Goal: Obtain resource: Obtain resource

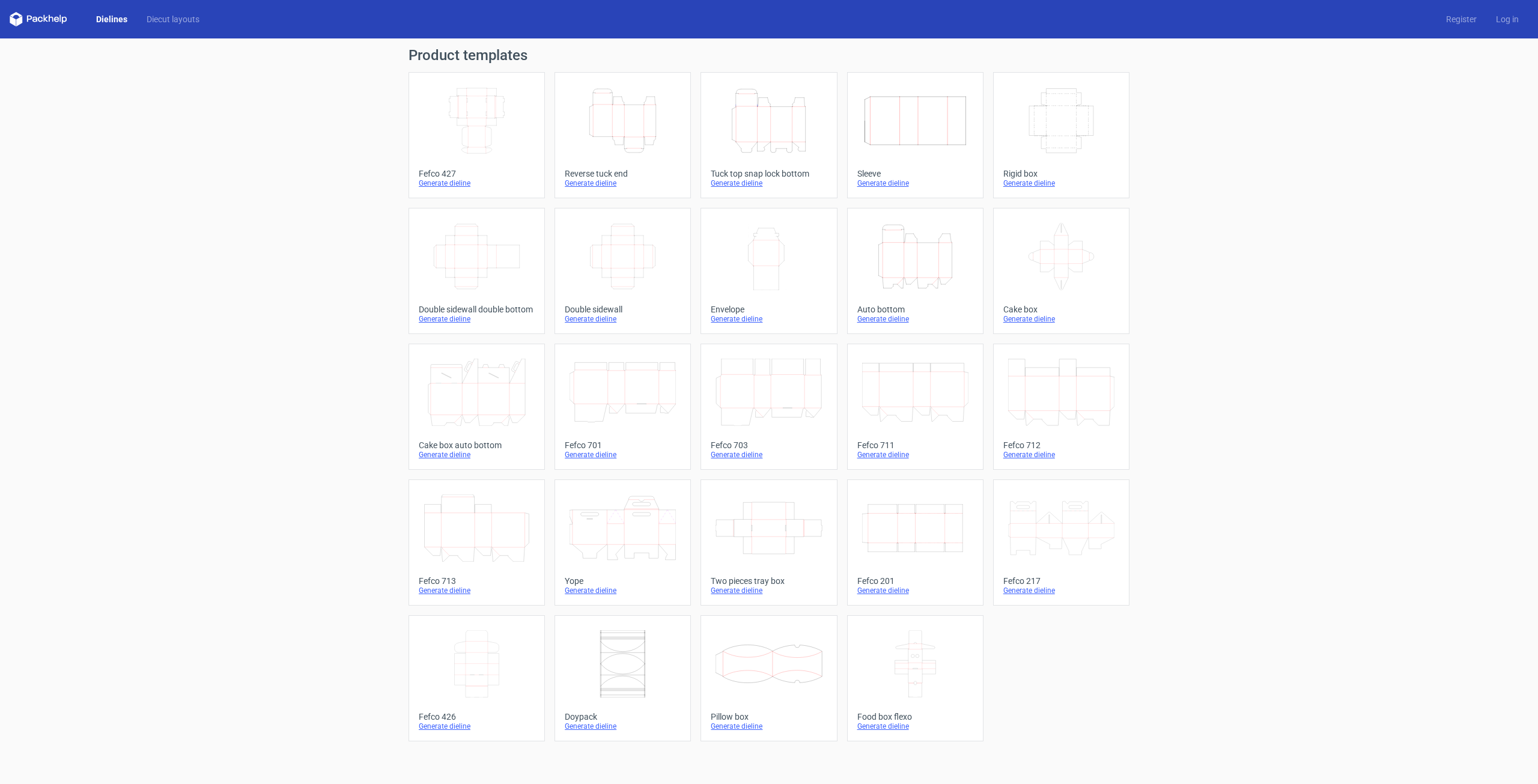
click at [915, 255] on icon "Height Depth Width" at bounding box center [915, 256] width 106 height 67
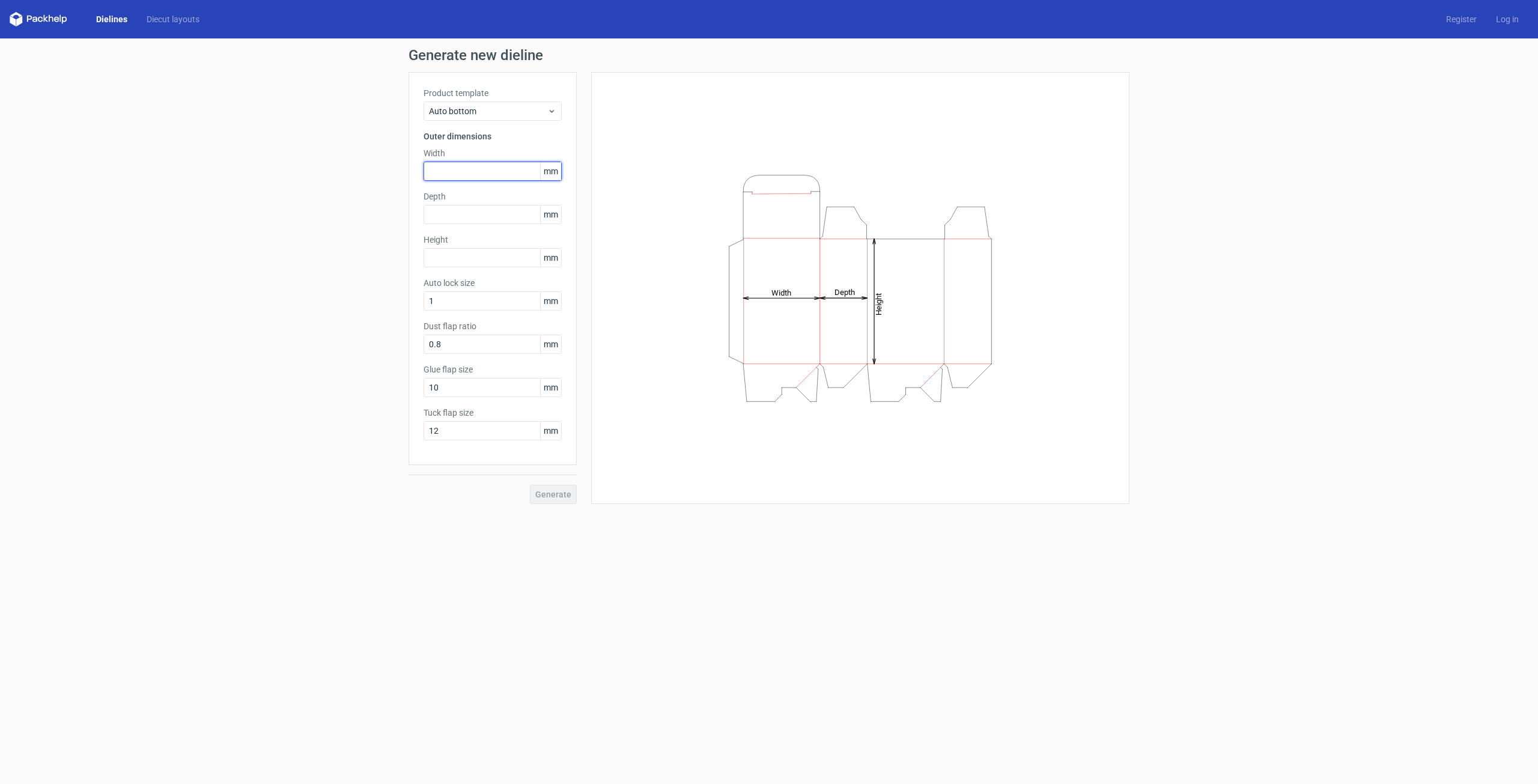
click at [471, 171] on input "text" at bounding box center [493, 170] width 139 height 19
type input "72"
click at [477, 213] on input "text" at bounding box center [493, 214] width 139 height 19
type input "72"
click at [477, 251] on input "text" at bounding box center [493, 257] width 139 height 19
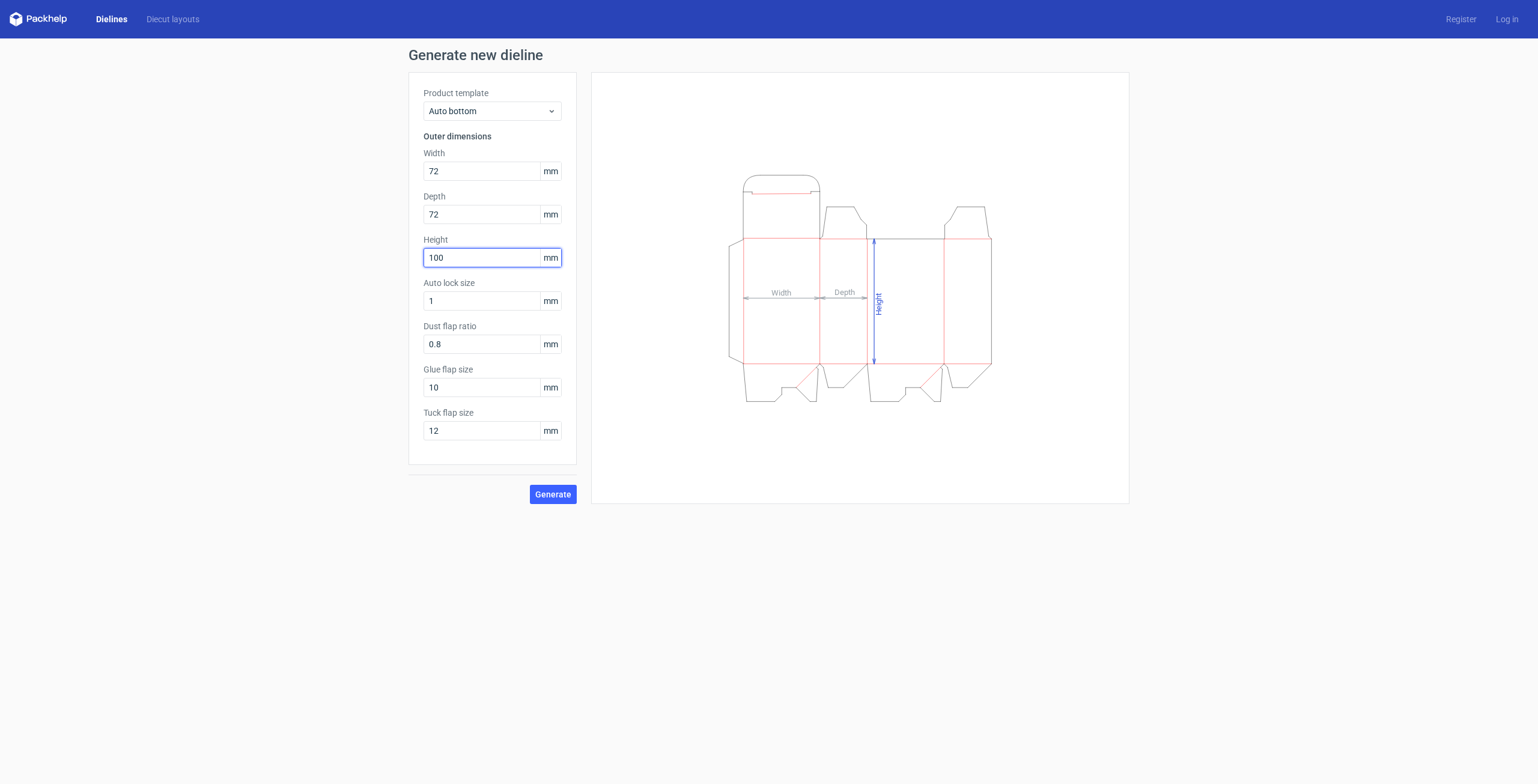
type input "100"
click at [457, 216] on input "72" at bounding box center [493, 214] width 139 height 19
click at [477, 172] on input "72" at bounding box center [493, 170] width 139 height 19
click at [458, 301] on input "1" at bounding box center [493, 300] width 139 height 19
click at [486, 353] on input "0.8" at bounding box center [493, 343] width 139 height 19
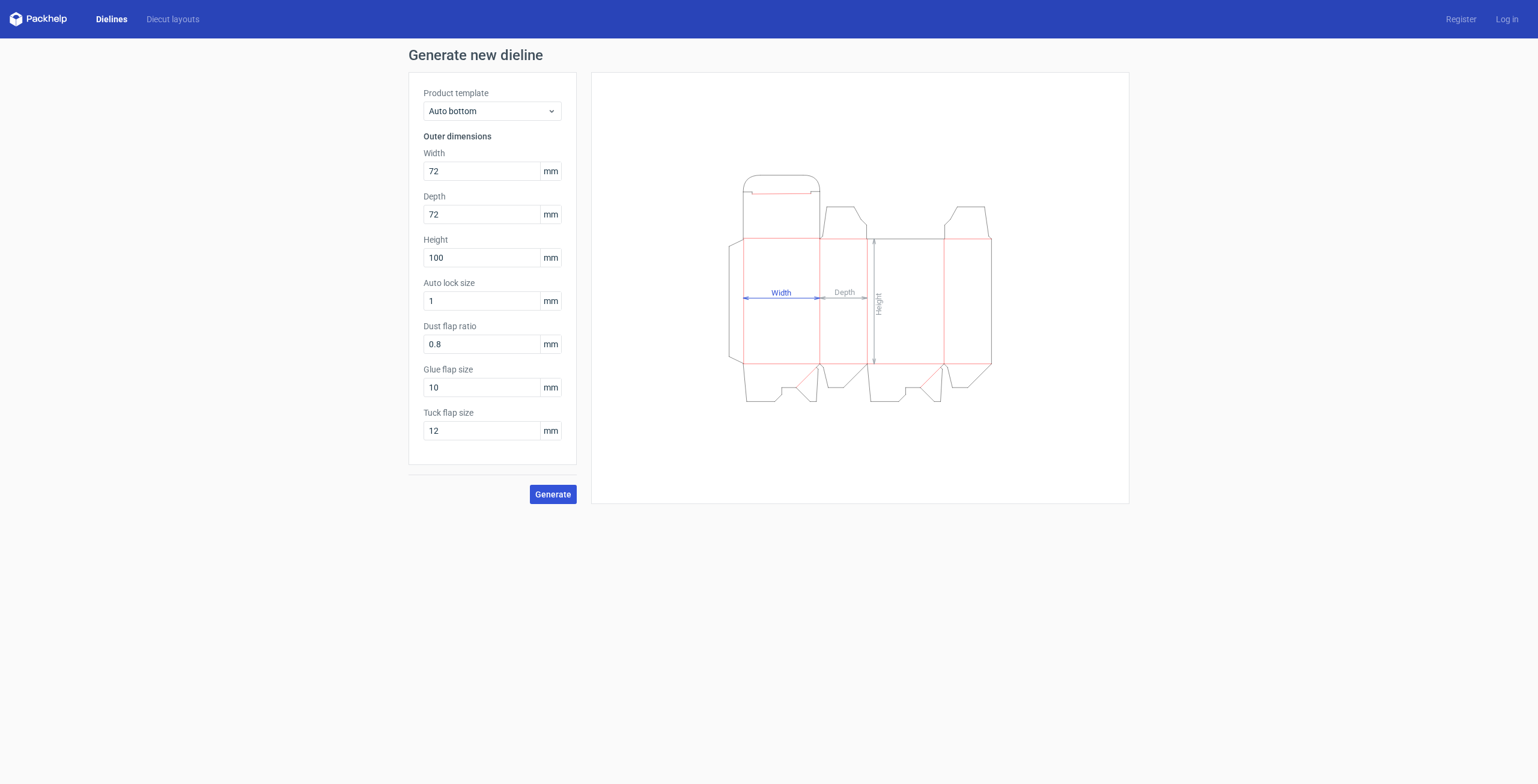
drag, startPoint x: 550, startPoint y: 492, endPoint x: 584, endPoint y: 503, distance: 35.7
click at [550, 493] on span "Generate" at bounding box center [554, 494] width 36 height 8
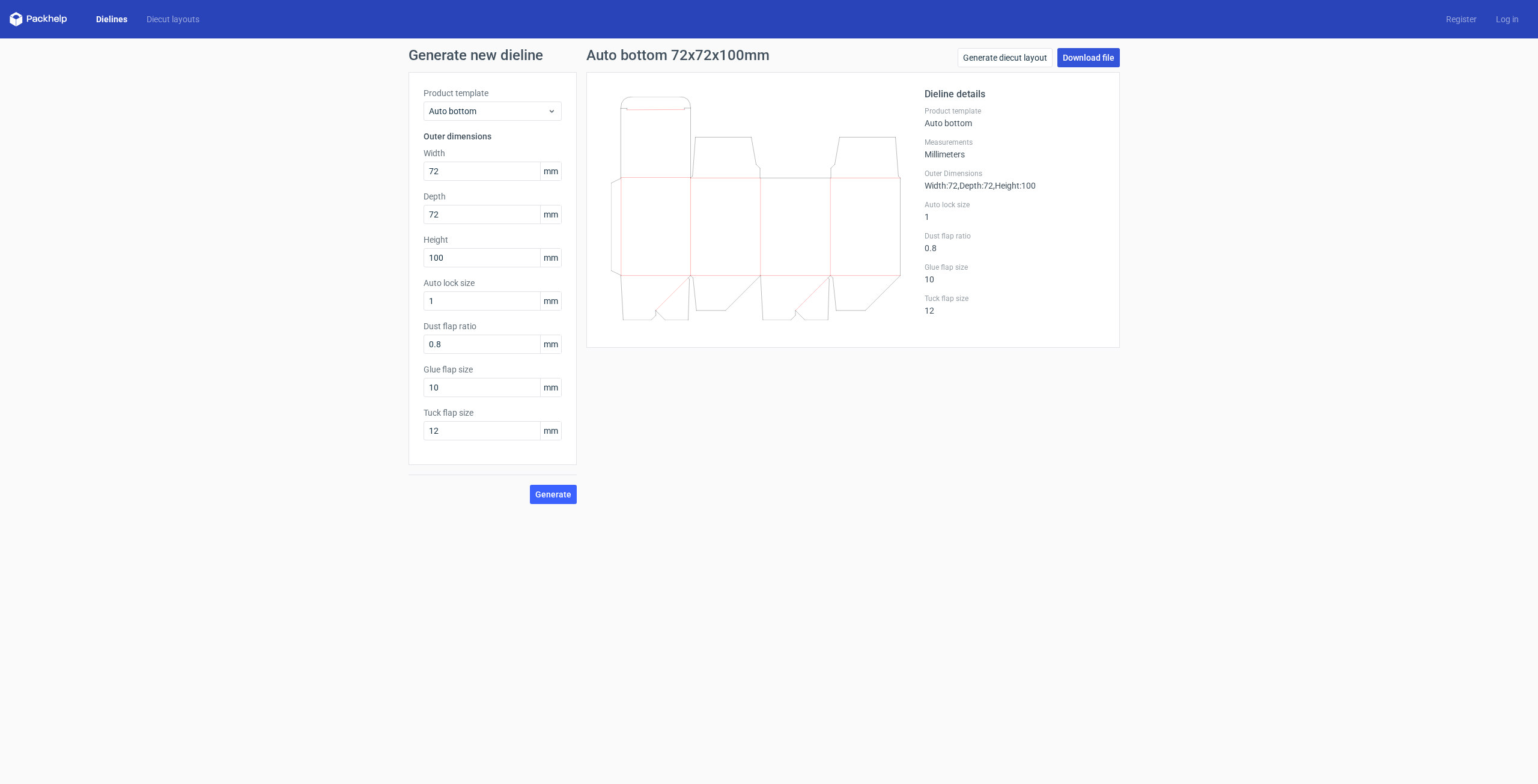
click at [1088, 58] on link "Download file" at bounding box center [1088, 57] width 62 height 19
